Goal: Task Accomplishment & Management: Use online tool/utility

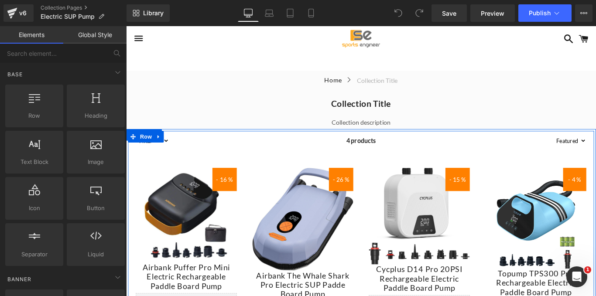
scroll to position [23, 0]
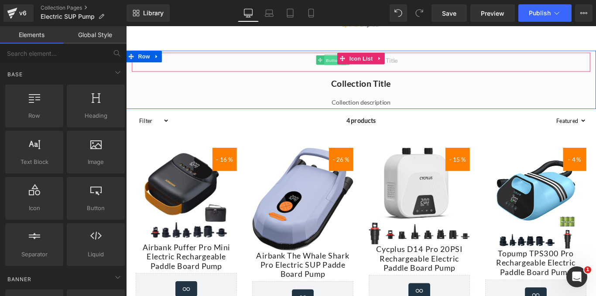
click at [354, 65] on span "Button" at bounding box center [359, 64] width 20 height 10
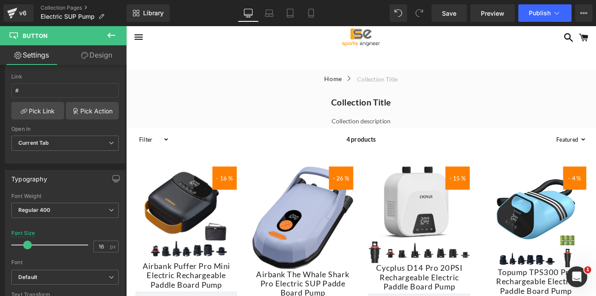
scroll to position [0, 0]
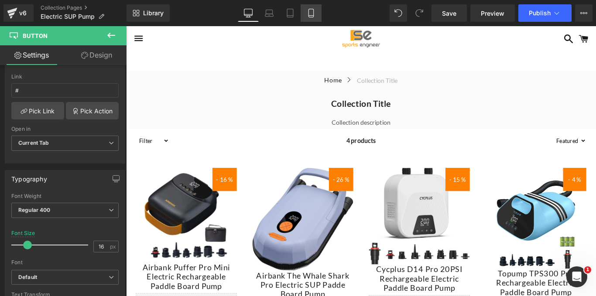
click at [309, 14] on icon at bounding box center [311, 13] width 5 height 8
type input "14"
type input "0"
type input "100"
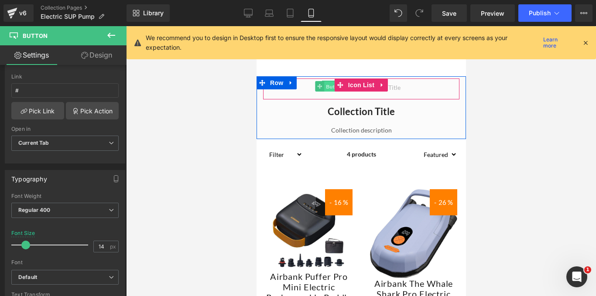
click at [326, 86] on span "Button" at bounding box center [334, 86] width 20 height 10
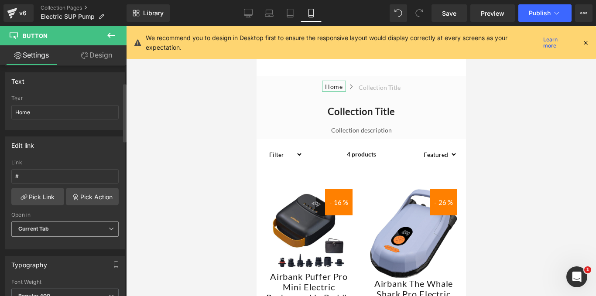
scroll to position [69, 0]
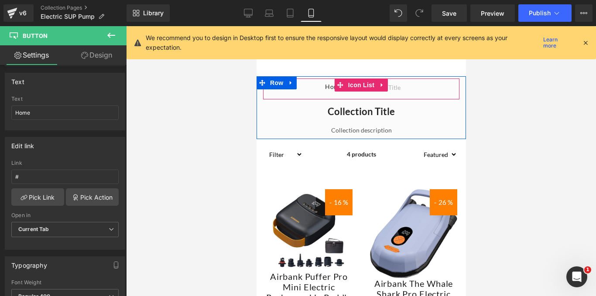
click at [310, 84] on div "Home Button Icon Collection title Collection Title Icon List" at bounding box center [361, 89] width 196 height 17
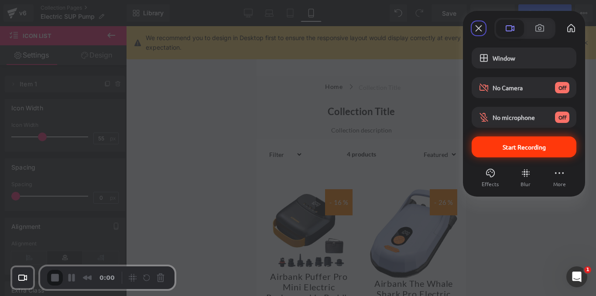
click at [539, 151] on div "Start Recording" at bounding box center [524, 147] width 105 height 21
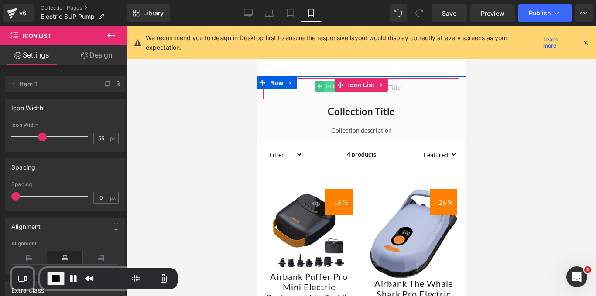
click at [324, 86] on span "Button" at bounding box center [334, 86] width 20 height 10
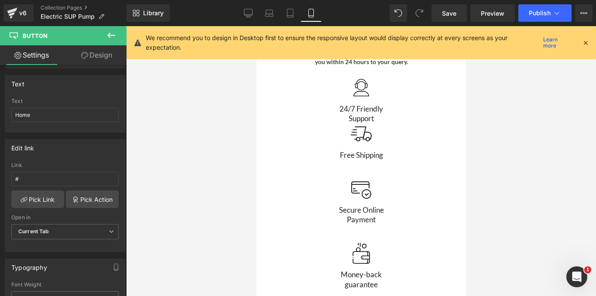
scroll to position [2319, 0]
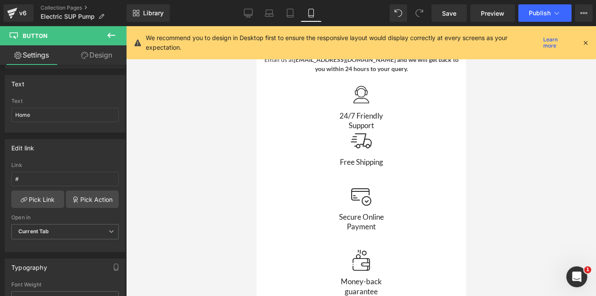
click at [406, 158] on p "Free Shipping" at bounding box center [361, 163] width 196 height 10
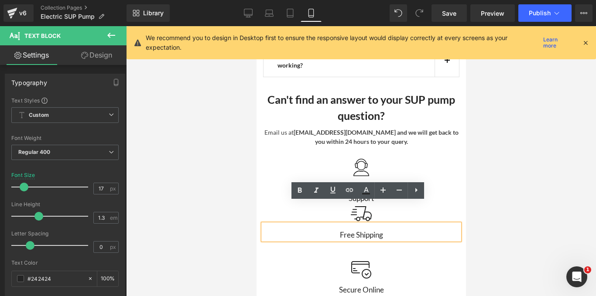
scroll to position [2242, 0]
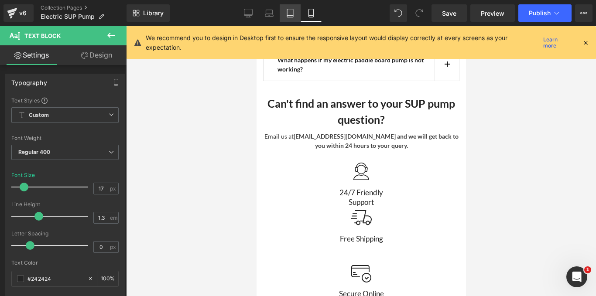
click at [291, 18] on link "Tablet" at bounding box center [290, 12] width 21 height 17
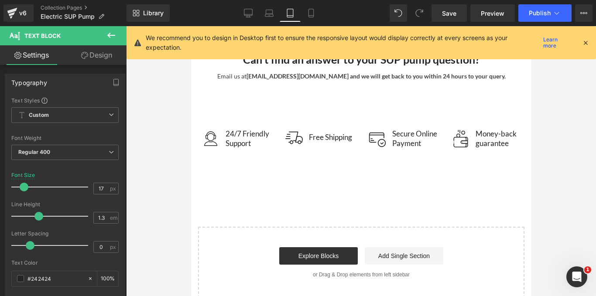
scroll to position [2447, 0]
click at [307, 12] on icon at bounding box center [311, 13] width 9 height 9
type input "100"
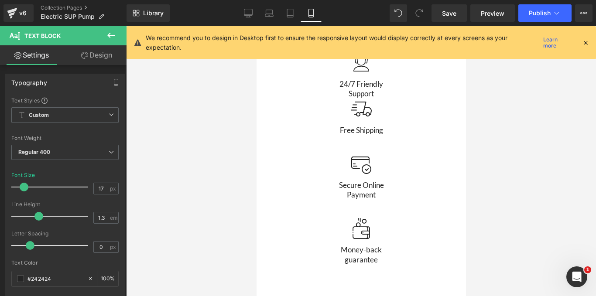
scroll to position [2341, 0]
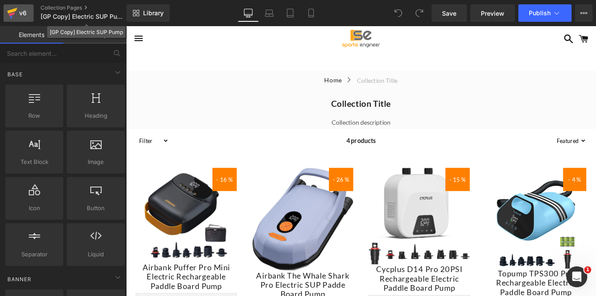
drag, startPoint x: 40, startPoint y: 13, endPoint x: 24, endPoint y: 19, distance: 16.7
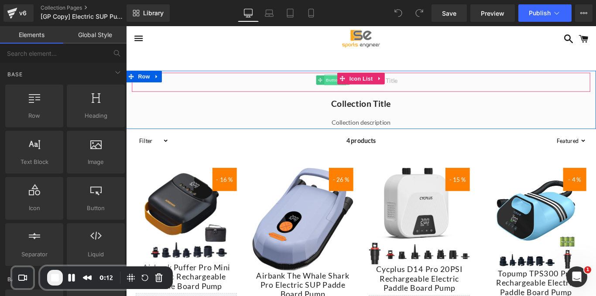
click at [357, 87] on span "Button" at bounding box center [359, 87] width 20 height 10
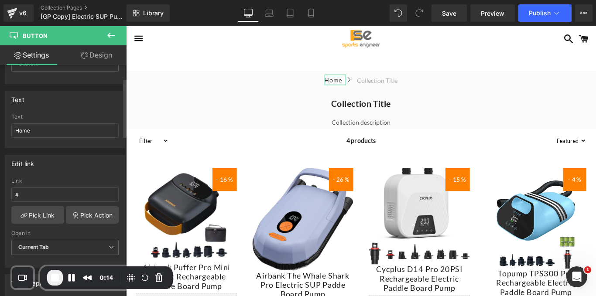
scroll to position [52, 0]
click at [25, 218] on icon at bounding box center [24, 215] width 7 height 7
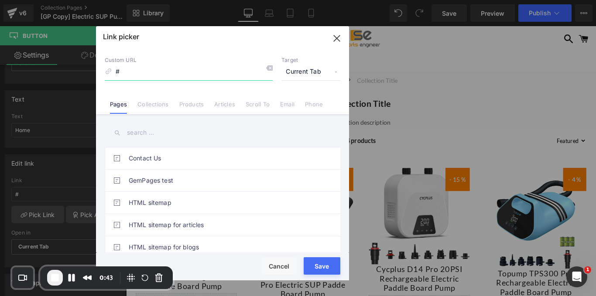
click at [137, 77] on input "#" at bounding box center [189, 72] width 168 height 17
paste input "https://sportsengineer.co.uk/"
type input "https://sportsengineer.co.uk/"
click at [330, 264] on button "Save" at bounding box center [322, 266] width 37 height 17
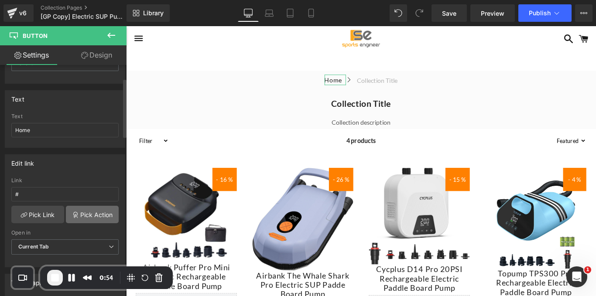
click at [87, 214] on link "Pick Action" at bounding box center [92, 214] width 53 height 17
click at [73, 156] on div "Edit link # Link # Pick Link Pick Action Current Tab New Tab Open in Current Ta…" at bounding box center [65, 208] width 131 height 120
click at [463, 16] on link "Save" at bounding box center [449, 12] width 35 height 17
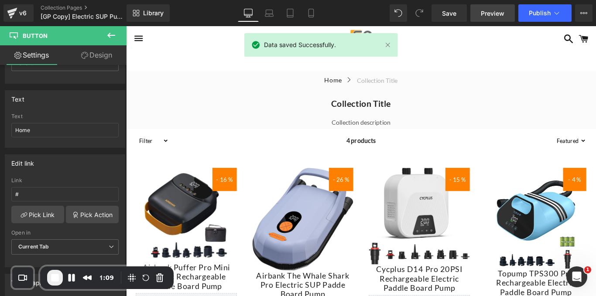
click at [505, 13] on span "Preview" at bounding box center [493, 13] width 24 height 9
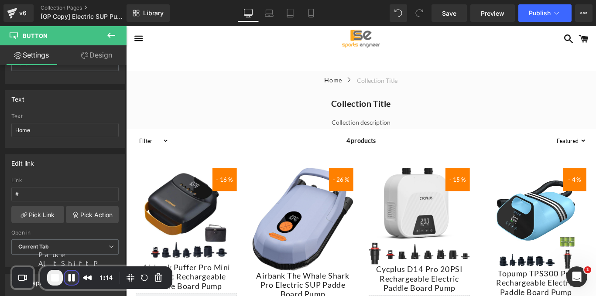
click at [72, 279] on button "Pause Recording" at bounding box center [72, 278] width 14 height 14
click at [72, 278] on span "Play Recording" at bounding box center [70, 278] width 10 height 10
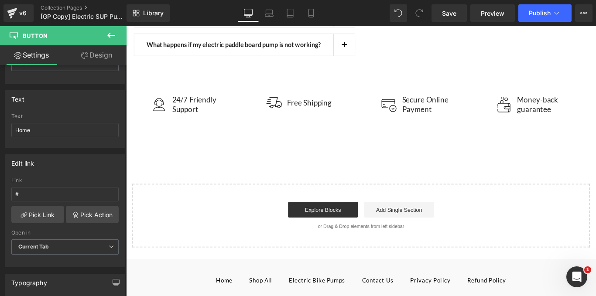
scroll to position [1909, 0]
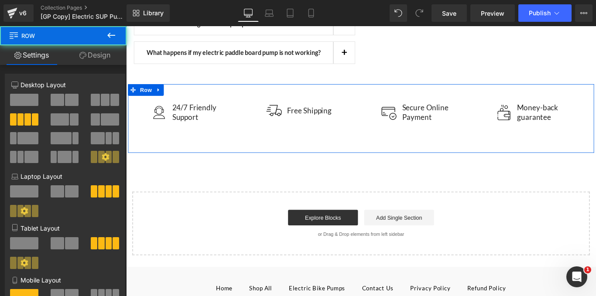
click at [375, 124] on div "Image 24/7 Friendly Support Text Block Row Image Free Shipping Text Block Row I…" at bounding box center [390, 129] width 524 height 77
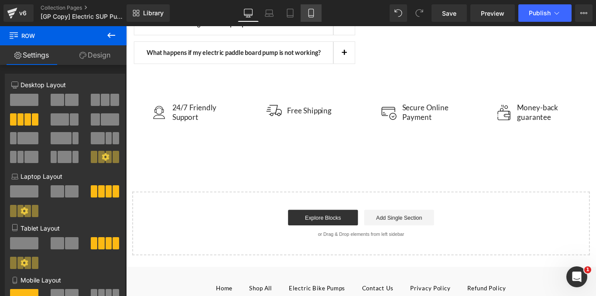
click at [312, 9] on icon at bounding box center [311, 13] width 5 height 8
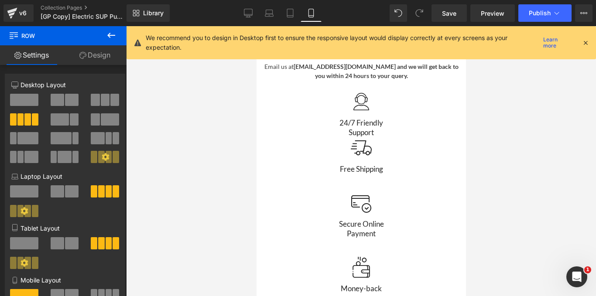
scroll to position [2302, 0]
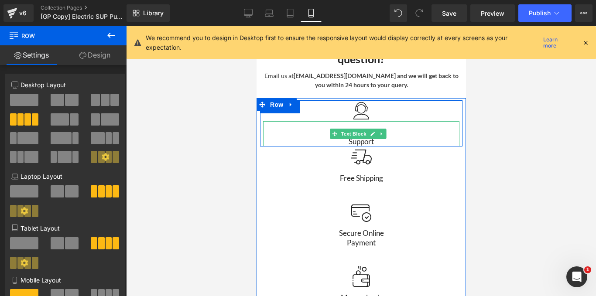
click at [316, 121] on div "24/7 Friendly Support" at bounding box center [361, 133] width 196 height 25
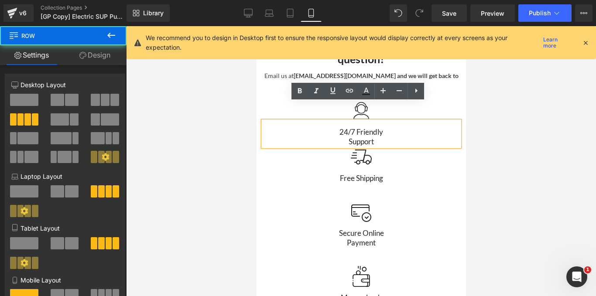
click at [259, 98] on div "Image 24/7 Friendly Support Text Block Row Image Free Shipping Text Block Row I…" at bounding box center [361, 206] width 210 height 217
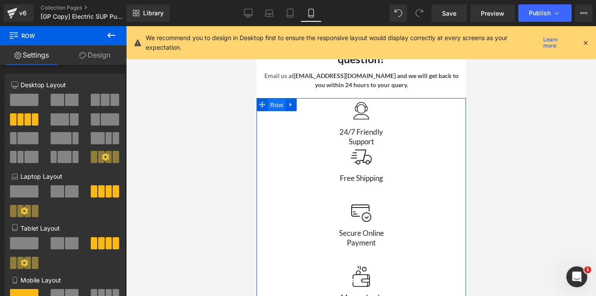
click at [270, 99] on span "Row" at bounding box center [276, 105] width 17 height 13
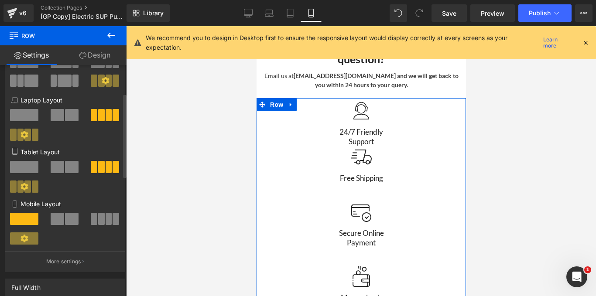
scroll to position [79, 0]
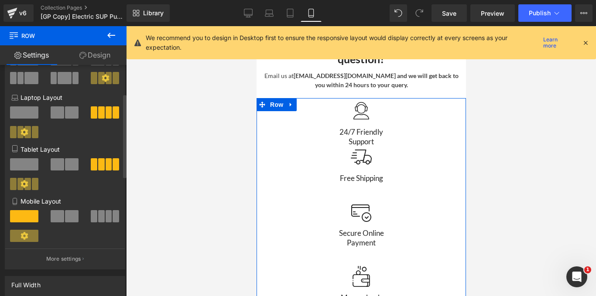
click at [101, 216] on span at bounding box center [101, 216] width 7 height 12
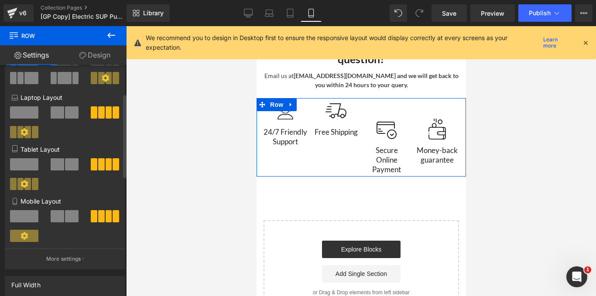
click at [69, 215] on span at bounding box center [72, 216] width 14 height 12
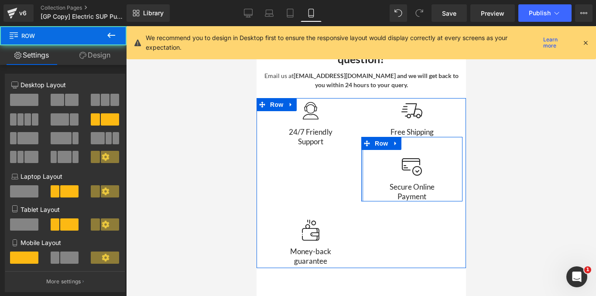
click at [361, 179] on div at bounding box center [362, 169] width 2 height 65
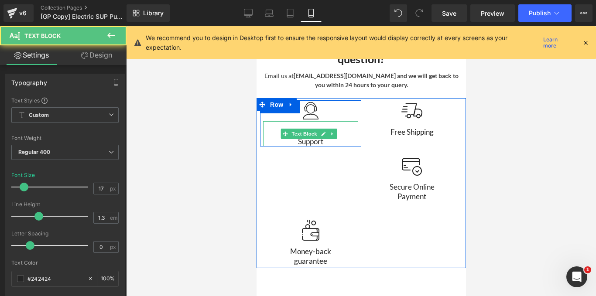
click at [314, 137] on p "Support" at bounding box center [310, 142] width 95 height 10
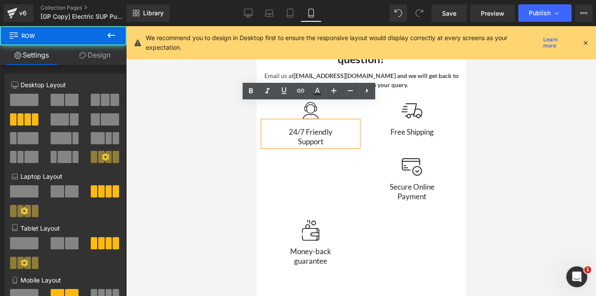
click at [311, 153] on div "Image 24/7 Friendly Support Text Block Row Image Free Shipping Text Block Row I…" at bounding box center [361, 183] width 210 height 170
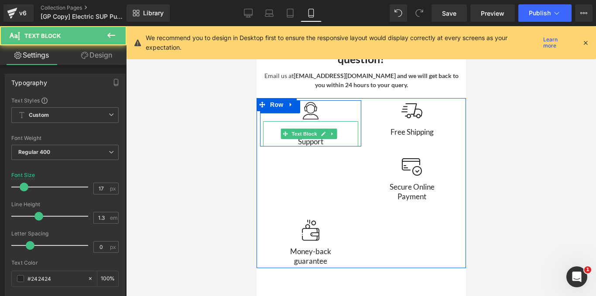
click at [268, 121] on div "24/7 Friendly Support" at bounding box center [310, 133] width 95 height 25
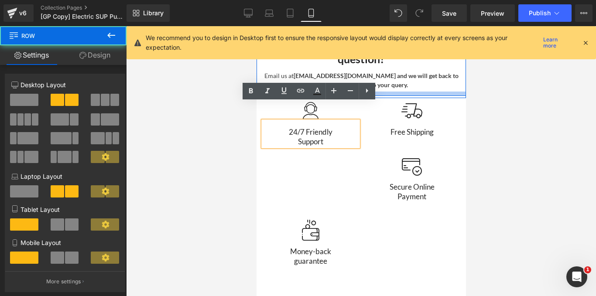
click at [279, 92] on div at bounding box center [361, 94] width 210 height 4
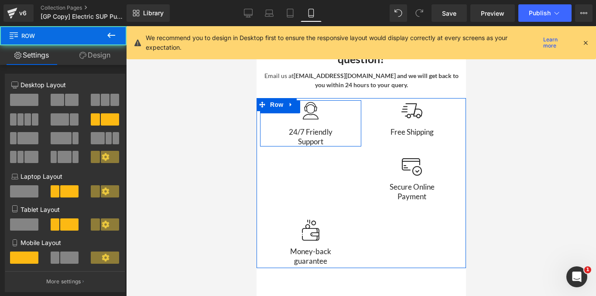
click at [354, 121] on div "24/7 Friendly Support Text Block" at bounding box center [310, 133] width 101 height 25
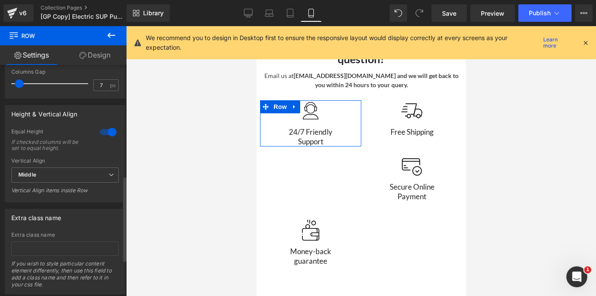
scroll to position [395, 0]
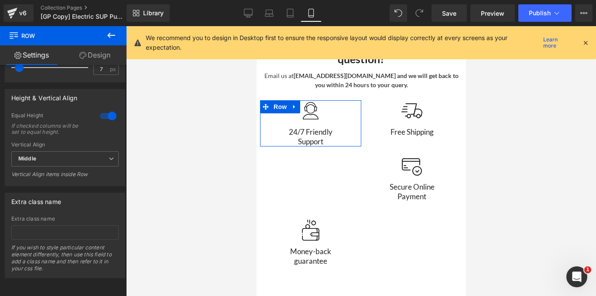
click at [102, 54] on link "Design" at bounding box center [94, 55] width 63 height 20
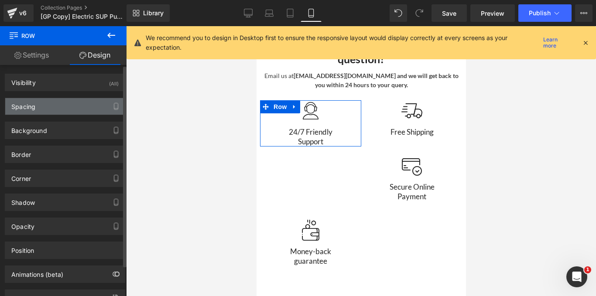
click at [69, 101] on div "Spacing" at bounding box center [65, 106] width 120 height 17
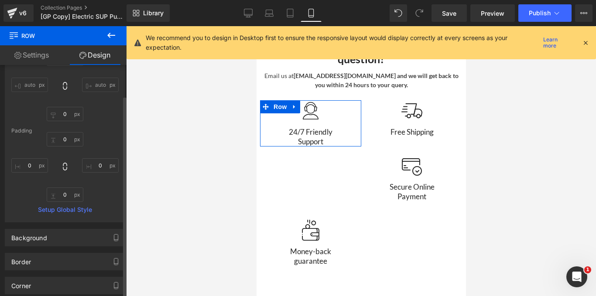
scroll to position [79, 0]
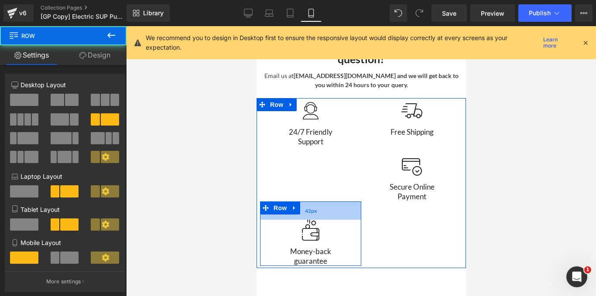
click at [331, 202] on div "42px" at bounding box center [310, 211] width 101 height 18
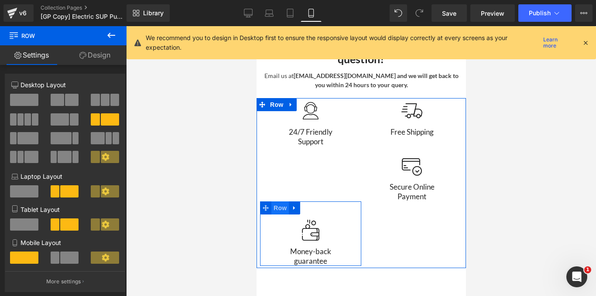
click at [271, 202] on span "Row" at bounding box center [279, 208] width 17 height 13
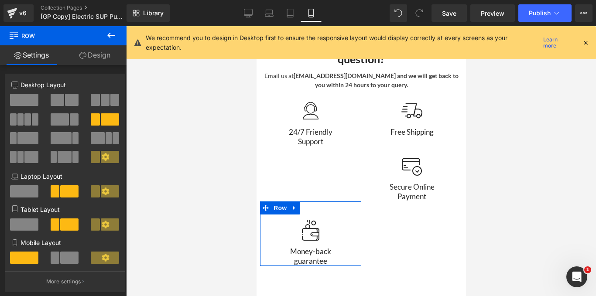
click at [95, 48] on link "Design" at bounding box center [94, 55] width 63 height 20
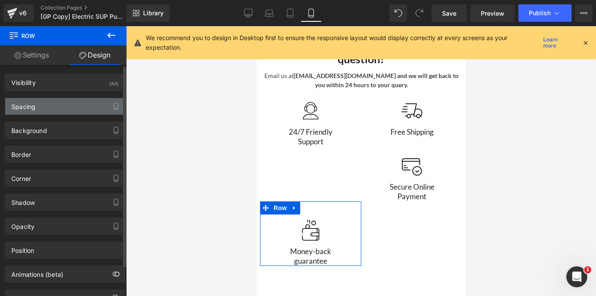
click at [75, 103] on div "Spacing" at bounding box center [65, 106] width 120 height 17
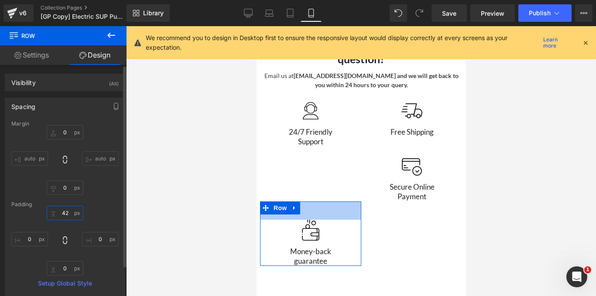
click at [65, 213] on input "text" at bounding box center [65, 213] width 37 height 14
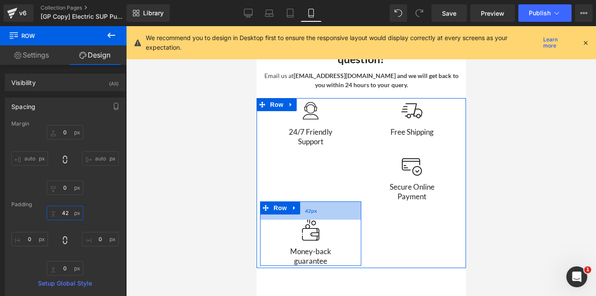
type input "0"
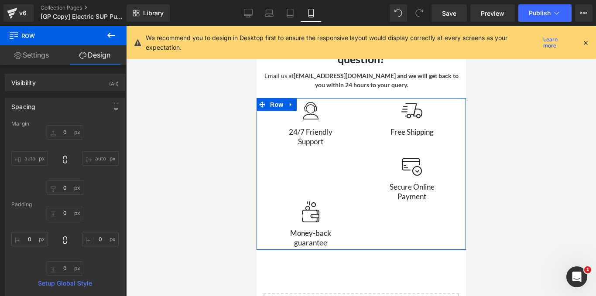
click at [356, 147] on div "Image 24/7 Friendly Support Text Block Row Image Free Shipping Text Block Row I…" at bounding box center [361, 174] width 210 height 152
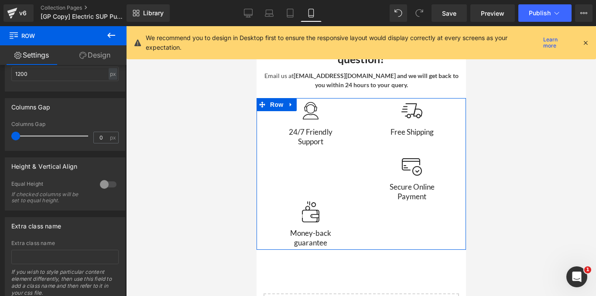
scroll to position [412, 0]
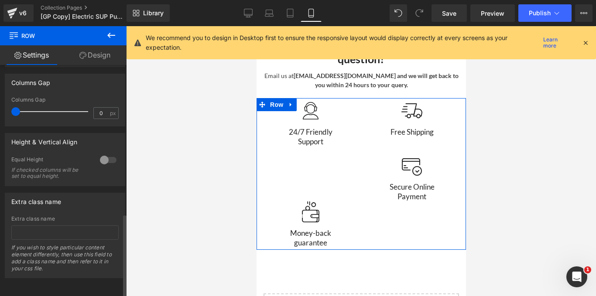
click at [102, 153] on div at bounding box center [108, 160] width 21 height 14
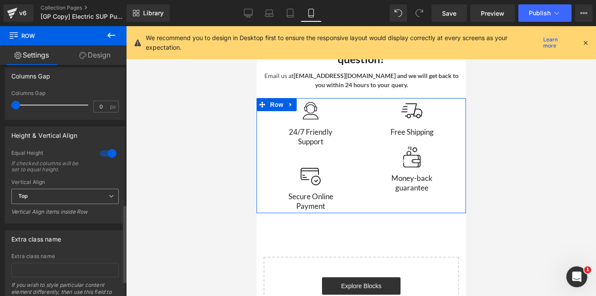
scroll to position [456, 0]
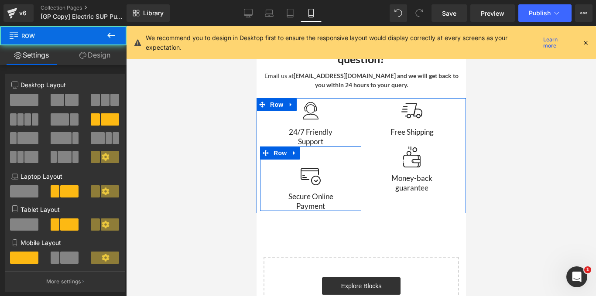
click at [326, 147] on div "Image Secure Online Payment Text Block Row" at bounding box center [310, 179] width 101 height 65
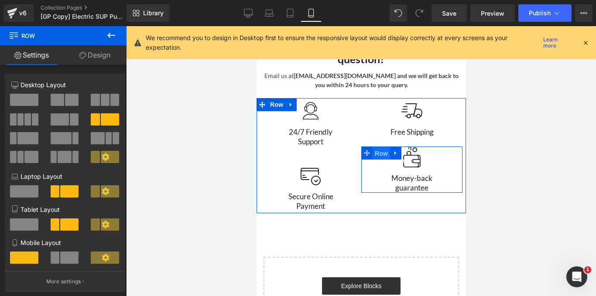
click at [378, 147] on span "Row" at bounding box center [380, 153] width 17 height 13
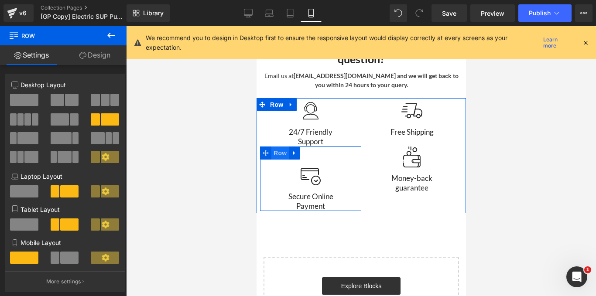
click at [278, 147] on span "Row" at bounding box center [279, 153] width 17 height 13
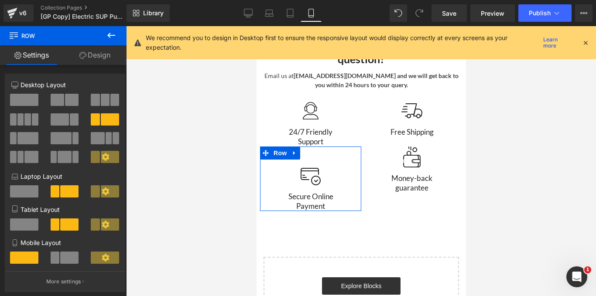
drag, startPoint x: 86, startPoint y: 52, endPoint x: 72, endPoint y: 121, distance: 70.5
click at [86, 53] on link "Design" at bounding box center [94, 55] width 63 height 20
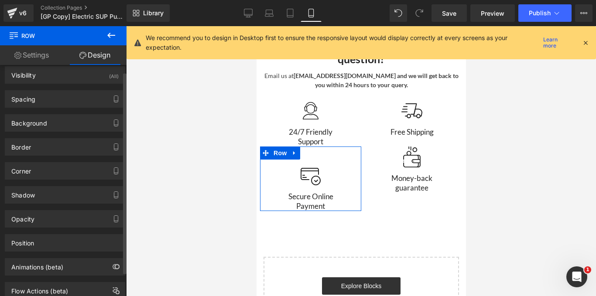
scroll to position [8, 0]
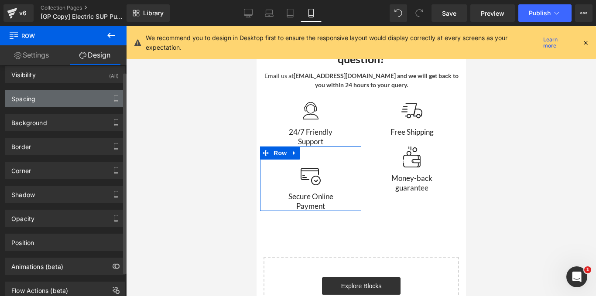
click at [68, 101] on div "Spacing" at bounding box center [65, 98] width 120 height 17
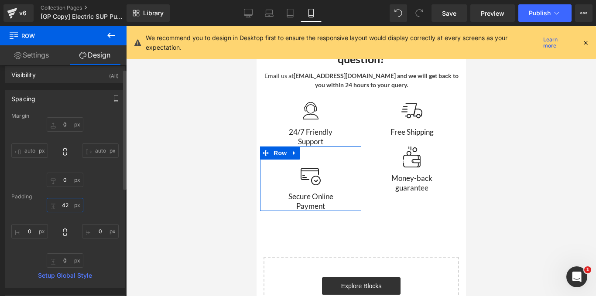
click at [68, 205] on input "text" at bounding box center [65, 205] width 37 height 14
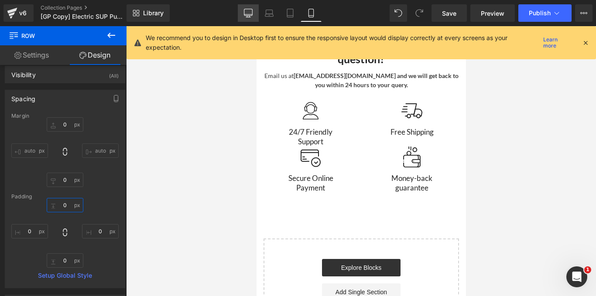
type input "0"
click at [251, 11] on icon at bounding box center [248, 13] width 9 height 9
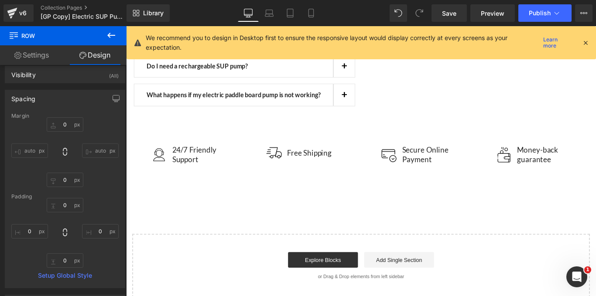
scroll to position [1882, 0]
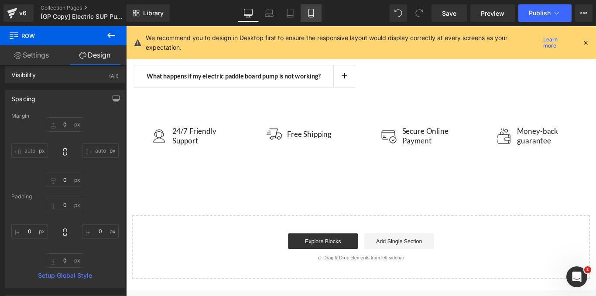
click at [306, 13] on link "Mobile" at bounding box center [311, 12] width 21 height 17
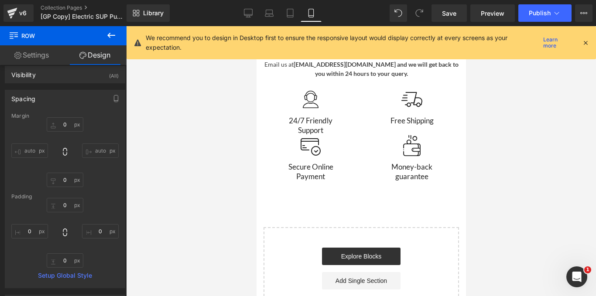
scroll to position [2300, 0]
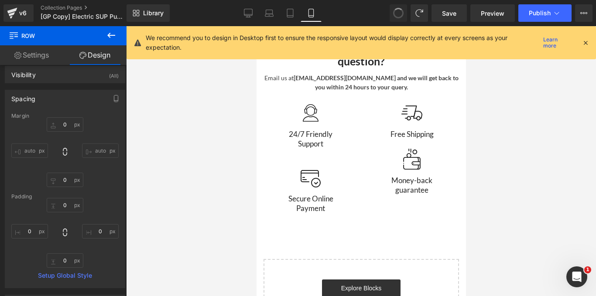
click at [403, 7] on button at bounding box center [398, 12] width 17 height 17
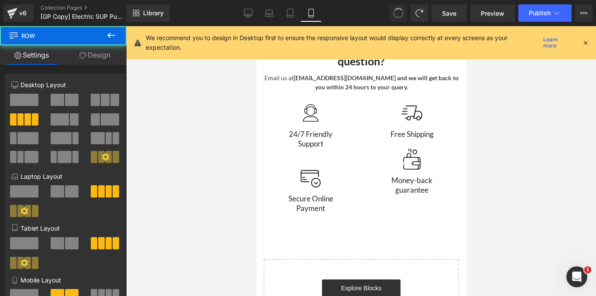
click at [403, 7] on button at bounding box center [398, 12] width 17 height 17
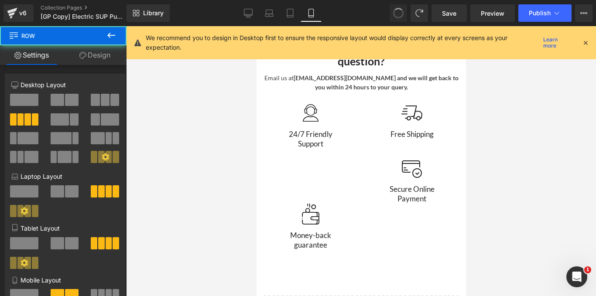
click at [403, 7] on button at bounding box center [398, 12] width 17 height 17
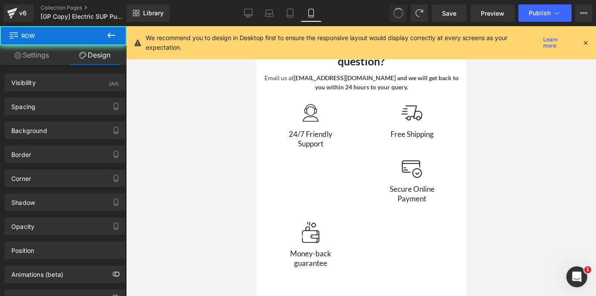
click at [403, 7] on button at bounding box center [398, 12] width 17 height 17
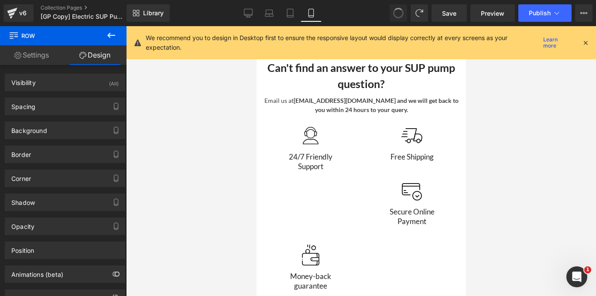
click at [403, 7] on button at bounding box center [398, 12] width 17 height 17
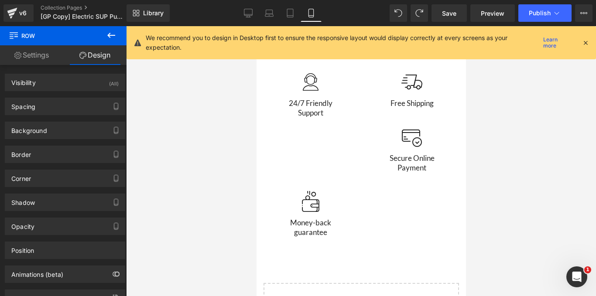
scroll to position [2332, 0]
click at [399, 6] on button at bounding box center [398, 12] width 17 height 17
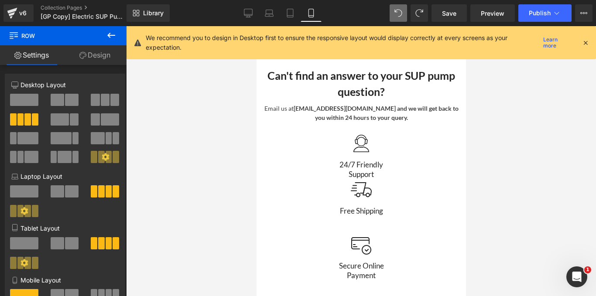
scroll to position [2269, 0]
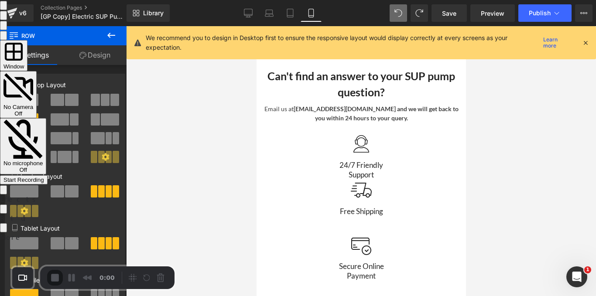
click at [44, 177] on div "Start Recording" at bounding box center [23, 180] width 41 height 7
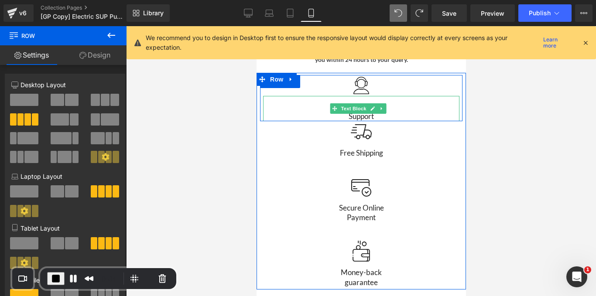
scroll to position [2329, 0]
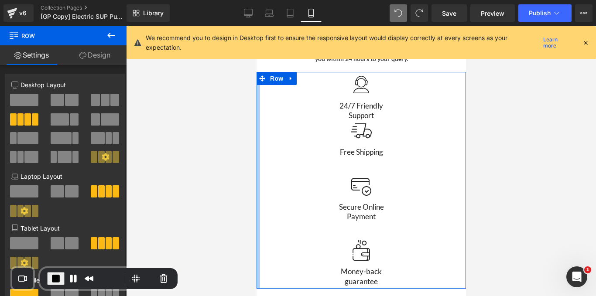
click at [258, 97] on div at bounding box center [257, 180] width 3 height 217
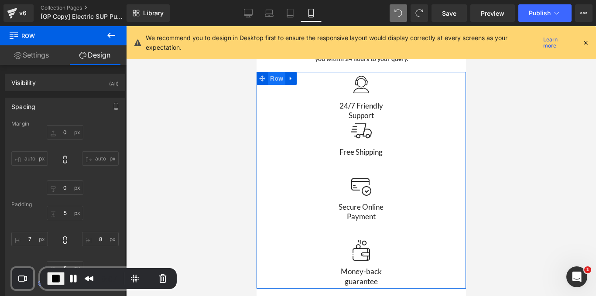
click at [269, 72] on span "Row" at bounding box center [276, 78] width 17 height 13
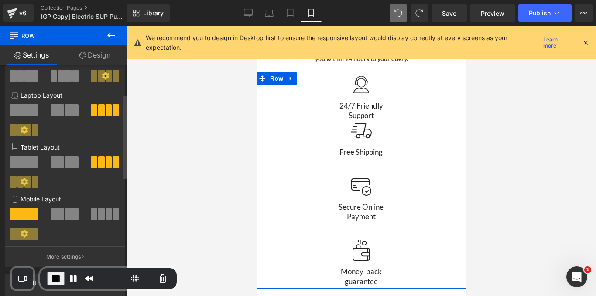
scroll to position [145, 0]
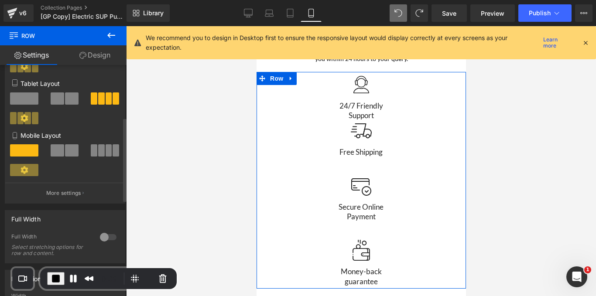
click at [63, 159] on div at bounding box center [65, 154] width 41 height 19
click at [61, 150] on span at bounding box center [58, 151] width 14 height 12
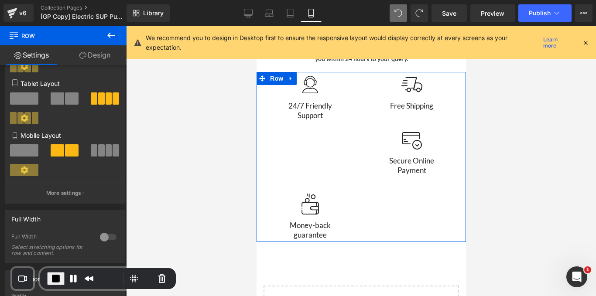
scroll to position [2265, 0]
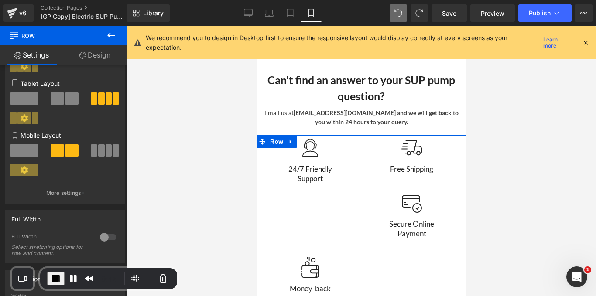
click at [355, 186] on div "Image 24/7 Friendly Support Text Block Row Image Free Shipping Text Block Row I…" at bounding box center [361, 220] width 210 height 170
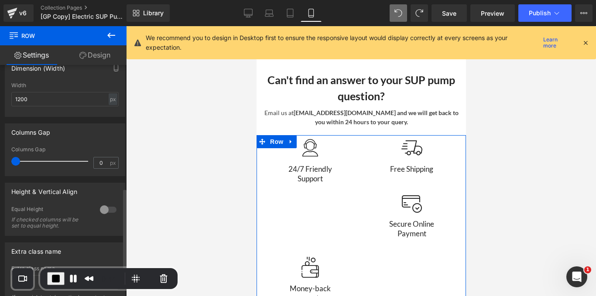
scroll to position [359, 0]
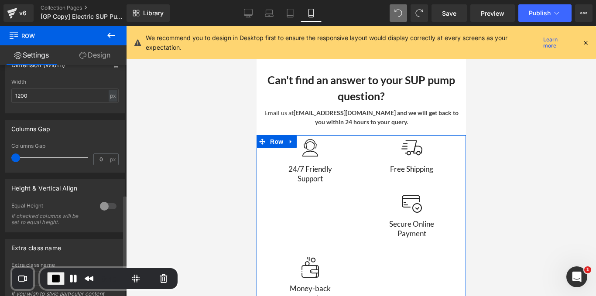
click at [100, 205] on div at bounding box center [108, 207] width 21 height 14
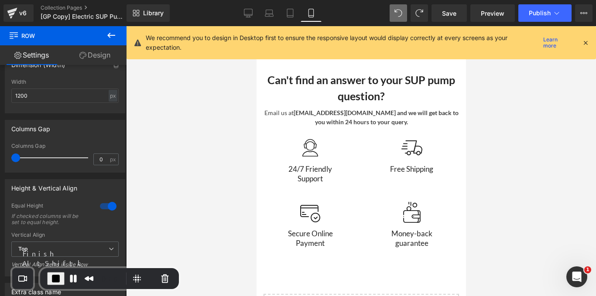
click at [51, 276] on span "End Recording" at bounding box center [56, 279] width 10 height 10
